Goal: Information Seeking & Learning: Learn about a topic

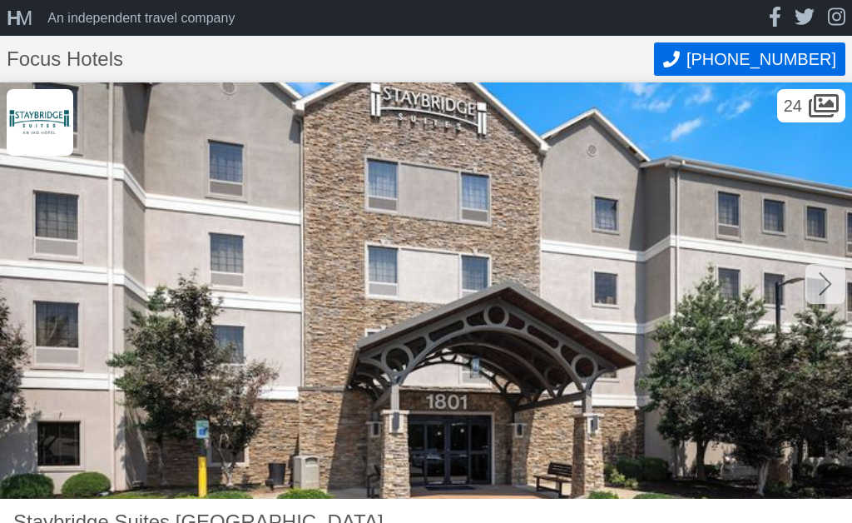
click at [837, 283] on div at bounding box center [825, 284] width 40 height 40
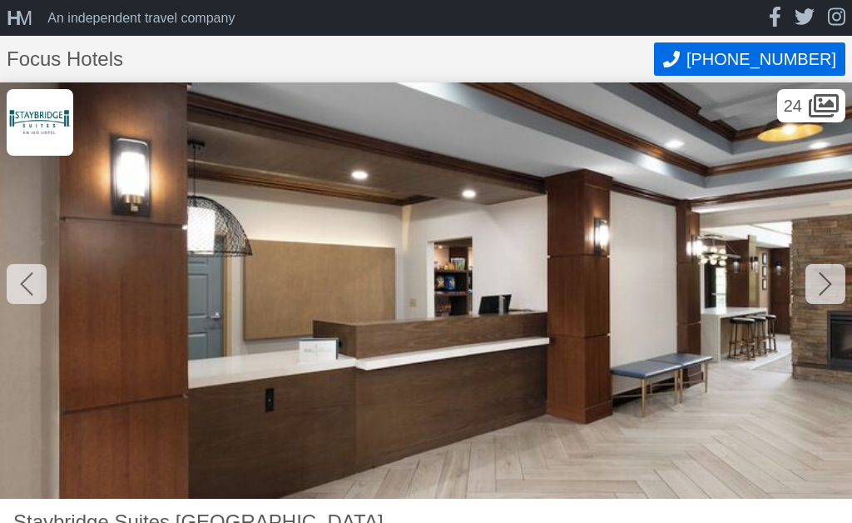
click at [826, 287] on icon at bounding box center [825, 283] width 12 height 23
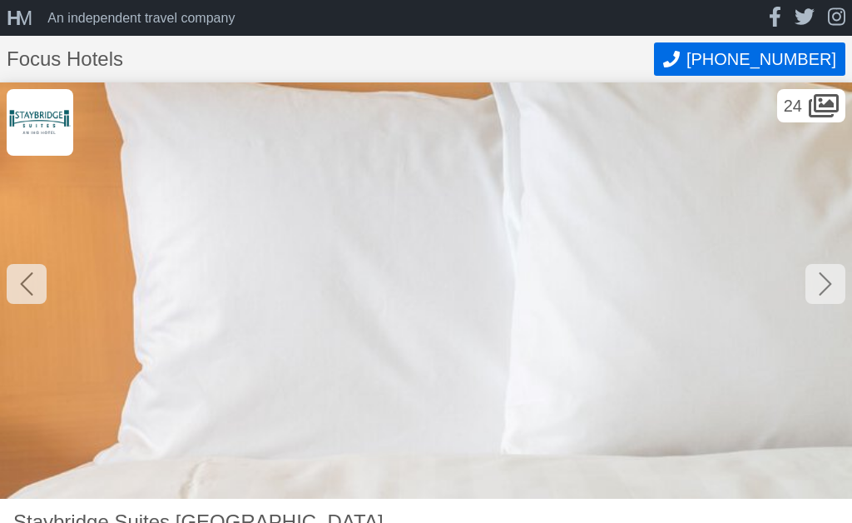
click at [839, 279] on div at bounding box center [825, 284] width 40 height 40
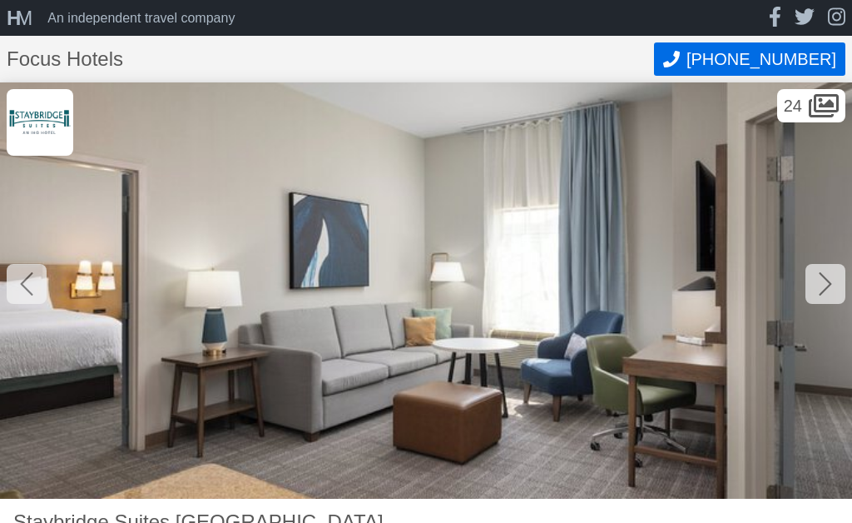
click at [838, 280] on div at bounding box center [825, 284] width 40 height 40
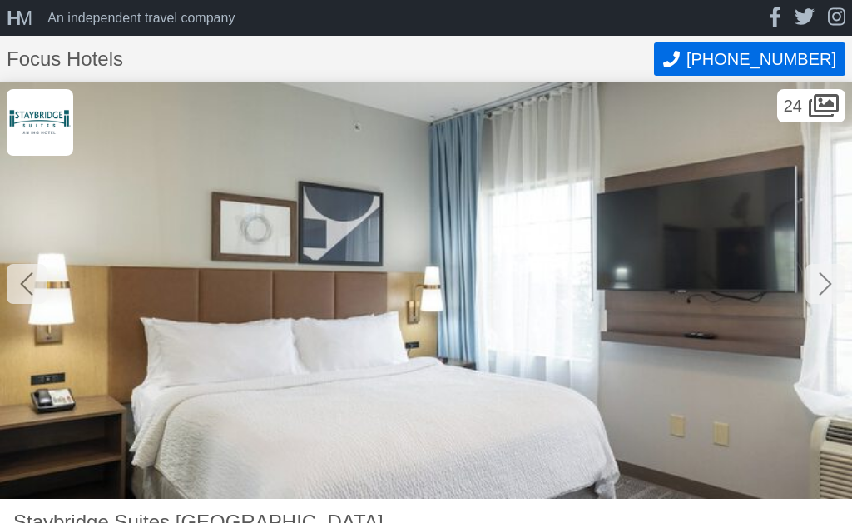
click at [842, 280] on div at bounding box center [825, 284] width 40 height 40
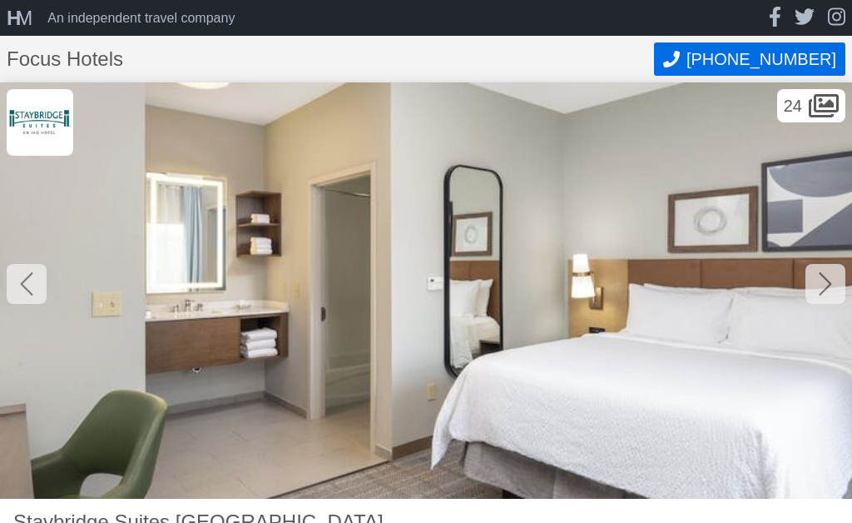
click at [841, 277] on div at bounding box center [825, 284] width 40 height 40
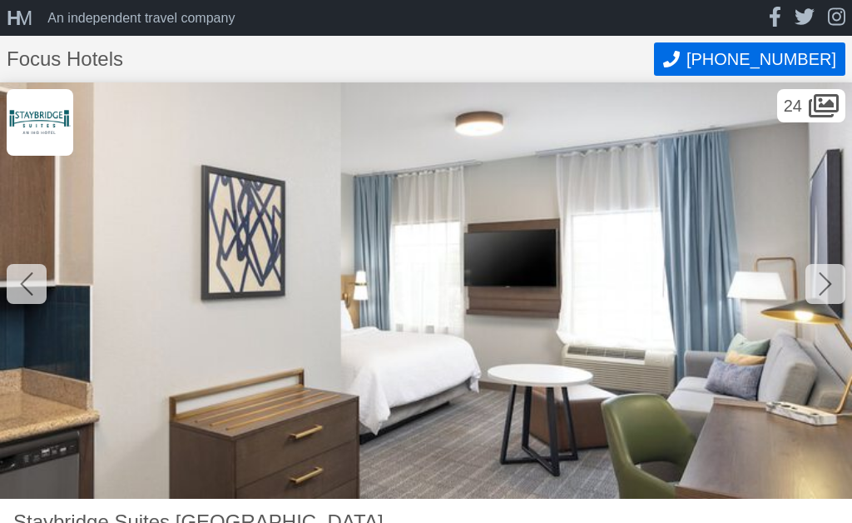
click at [839, 283] on div at bounding box center [825, 284] width 40 height 40
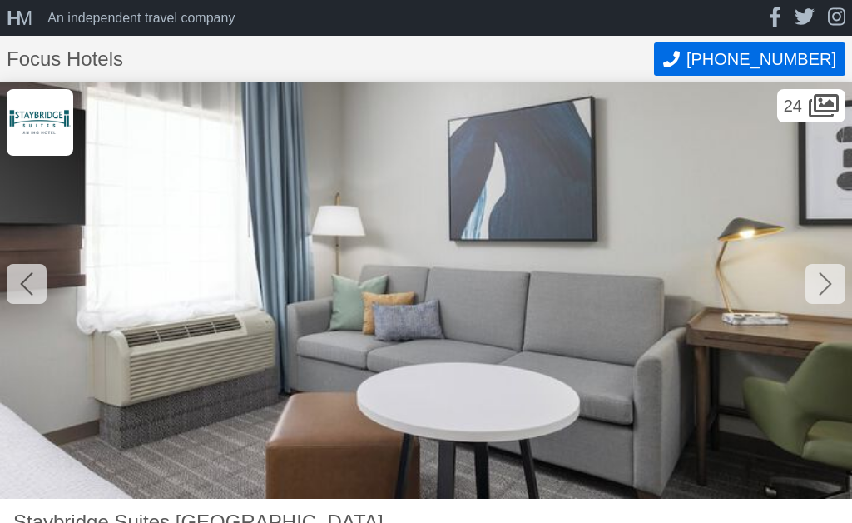
click at [838, 282] on div at bounding box center [825, 284] width 40 height 40
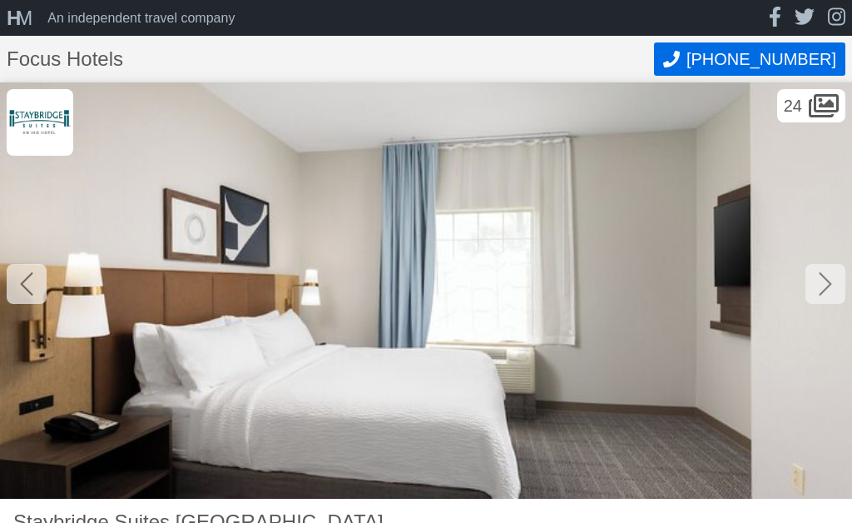
click at [840, 285] on div at bounding box center [825, 284] width 40 height 40
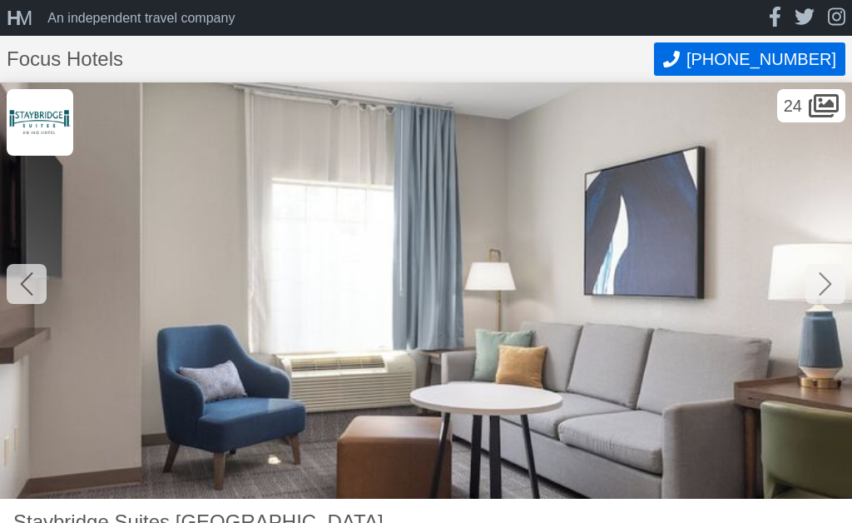
click at [845, 286] on div at bounding box center [825, 284] width 40 height 40
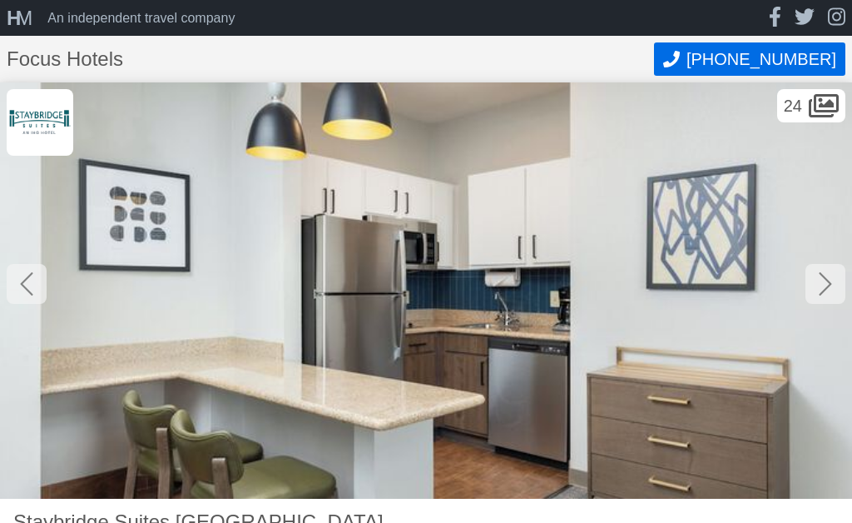
click at [842, 281] on div at bounding box center [825, 284] width 40 height 40
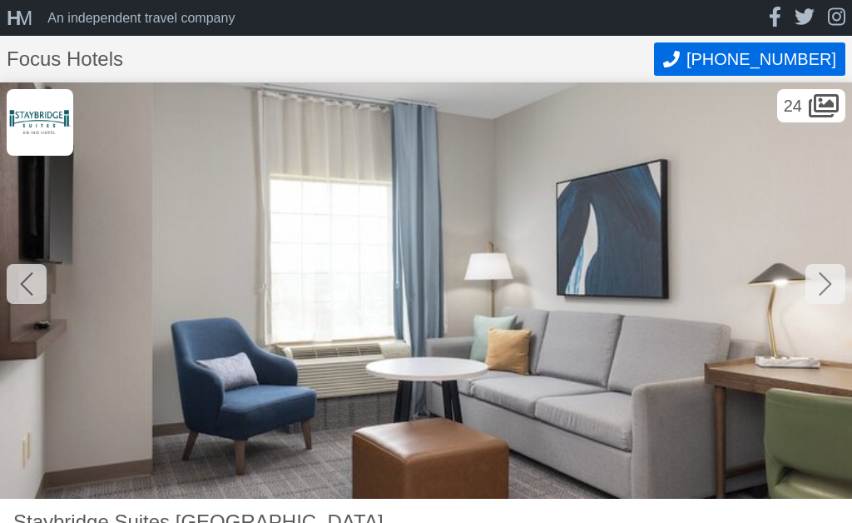
click at [842, 289] on div at bounding box center [825, 284] width 40 height 40
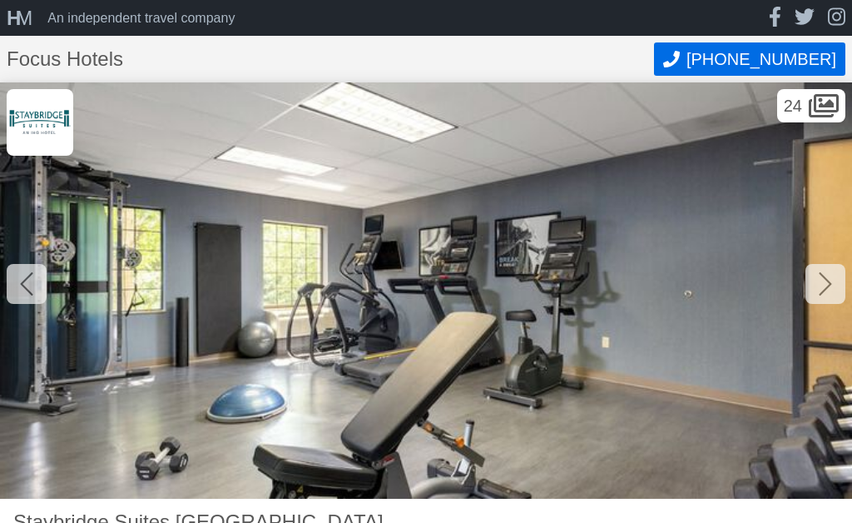
click at [846, 283] on img at bounding box center [426, 290] width 852 height 416
click at [845, 283] on img at bounding box center [426, 290] width 852 height 416
click at [835, 284] on div at bounding box center [825, 284] width 40 height 40
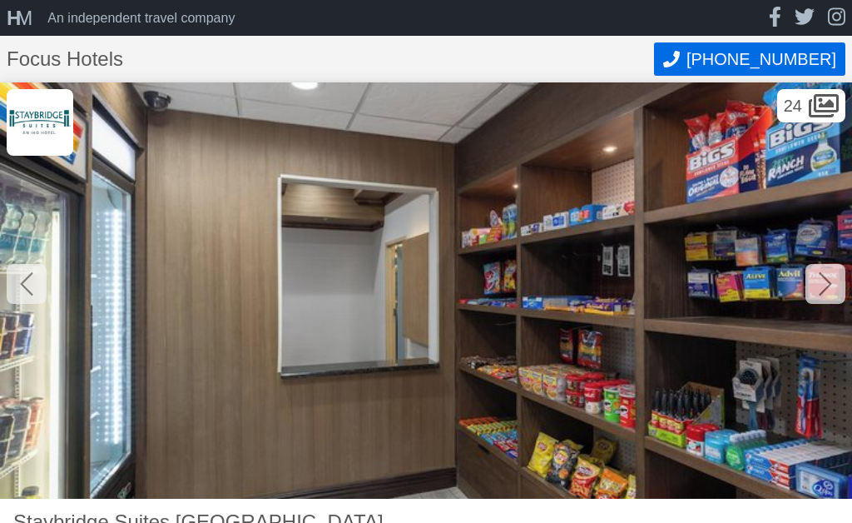
click at [835, 283] on div at bounding box center [825, 284] width 40 height 40
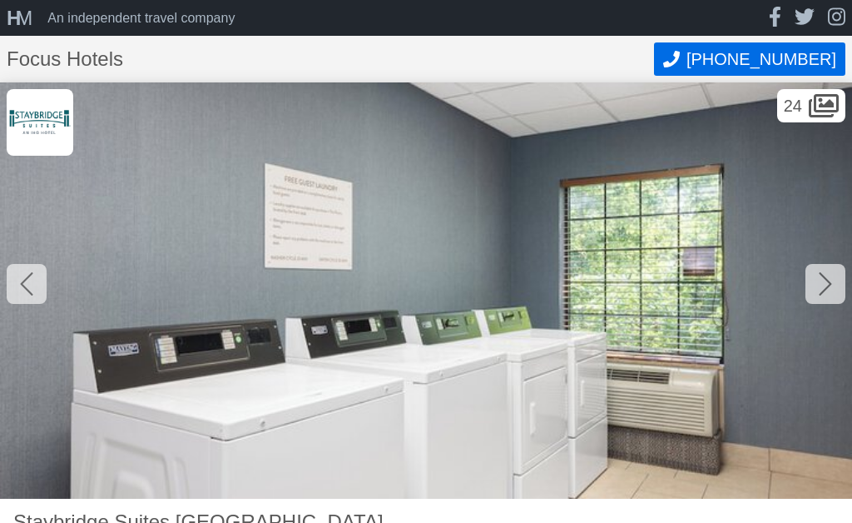
click at [837, 281] on div at bounding box center [825, 284] width 40 height 40
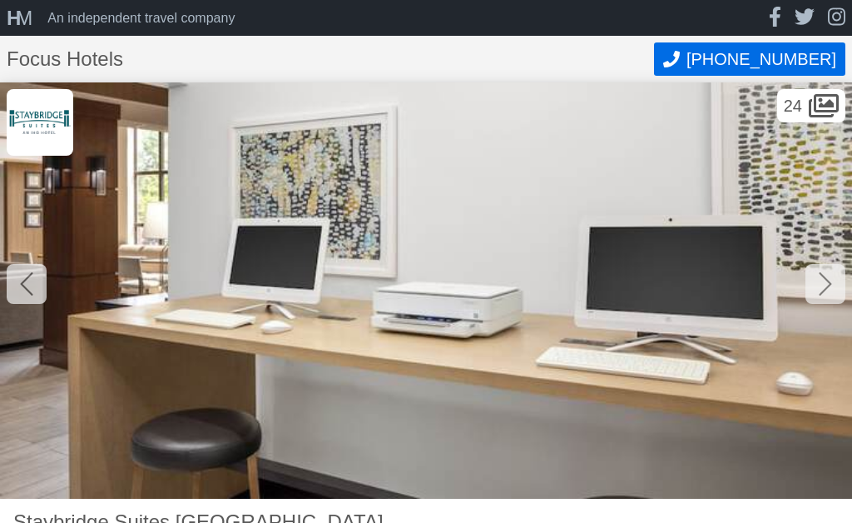
click at [835, 284] on div at bounding box center [825, 284] width 40 height 40
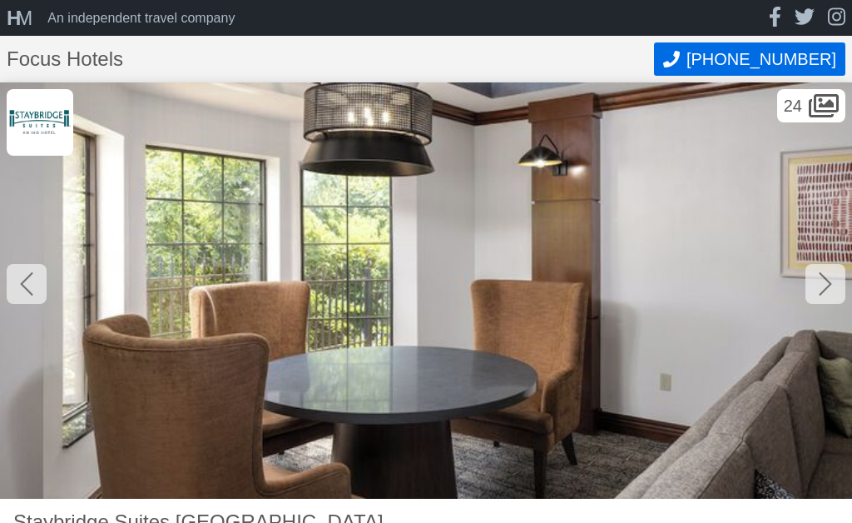
click at [837, 283] on div at bounding box center [825, 284] width 40 height 40
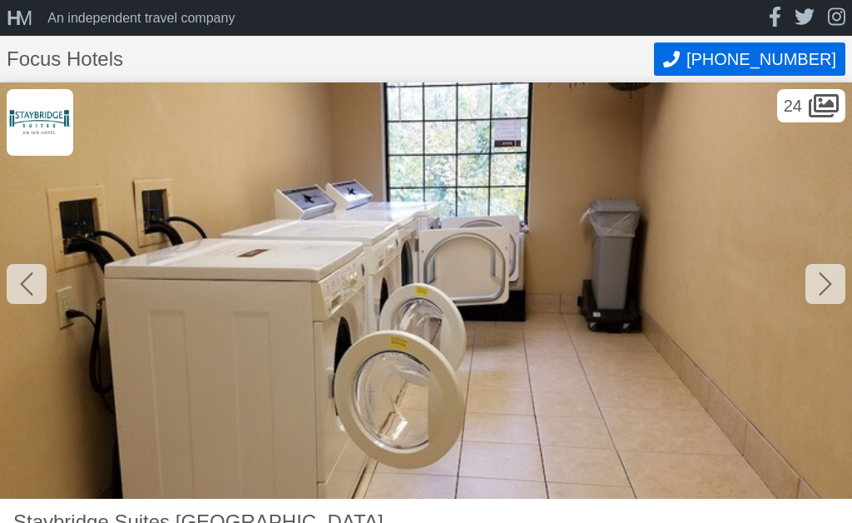
click at [835, 286] on div at bounding box center [825, 284] width 40 height 40
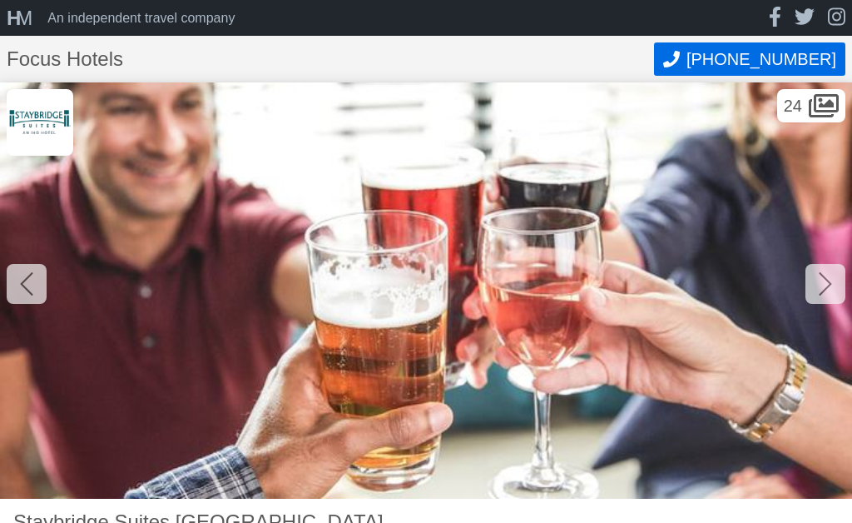
click at [839, 284] on div at bounding box center [825, 284] width 40 height 40
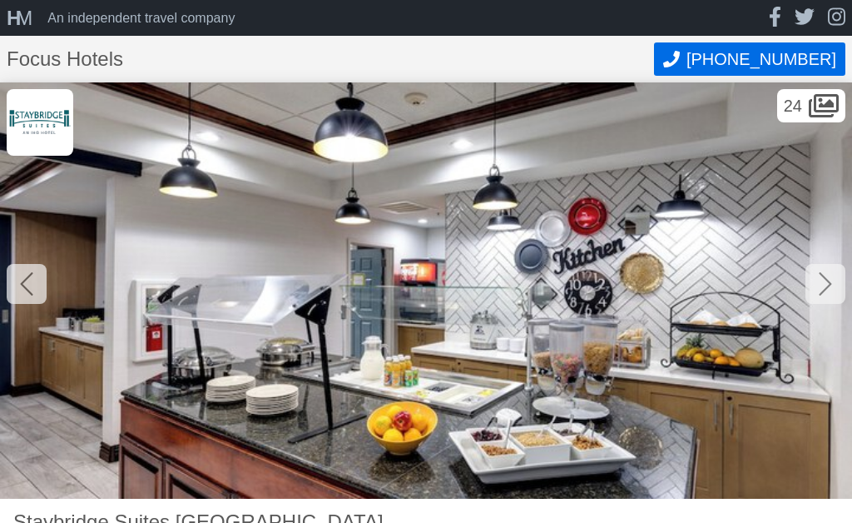
click at [840, 284] on div at bounding box center [825, 284] width 40 height 40
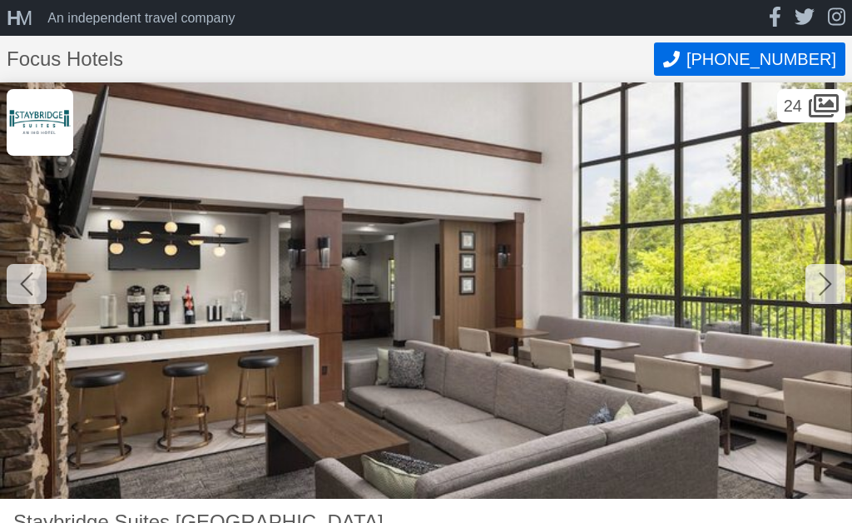
click at [840, 284] on div at bounding box center [825, 284] width 40 height 40
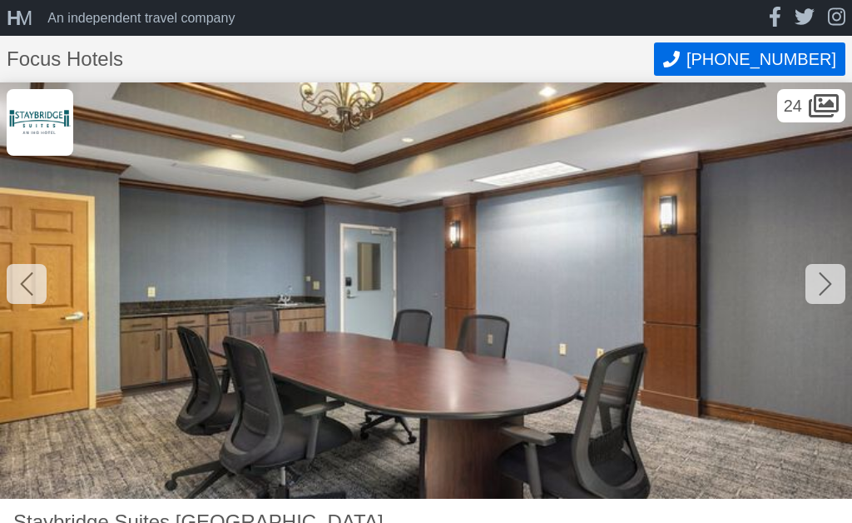
click at [835, 283] on div at bounding box center [825, 284] width 40 height 40
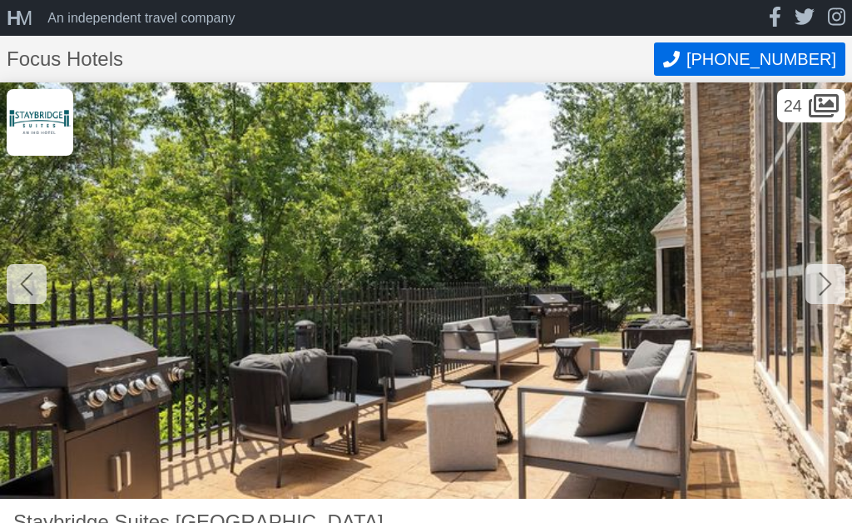
click at [838, 281] on div at bounding box center [825, 284] width 40 height 40
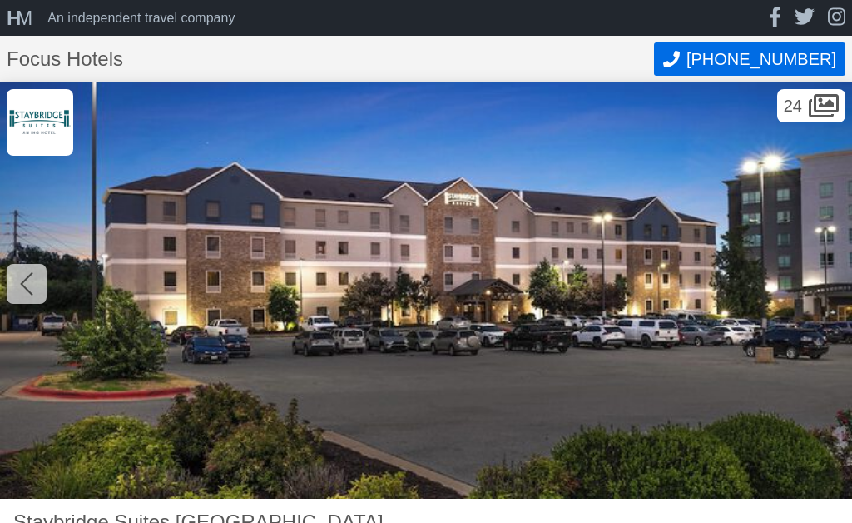
click at [848, 268] on img at bounding box center [426, 290] width 852 height 416
